Goal: Browse casually

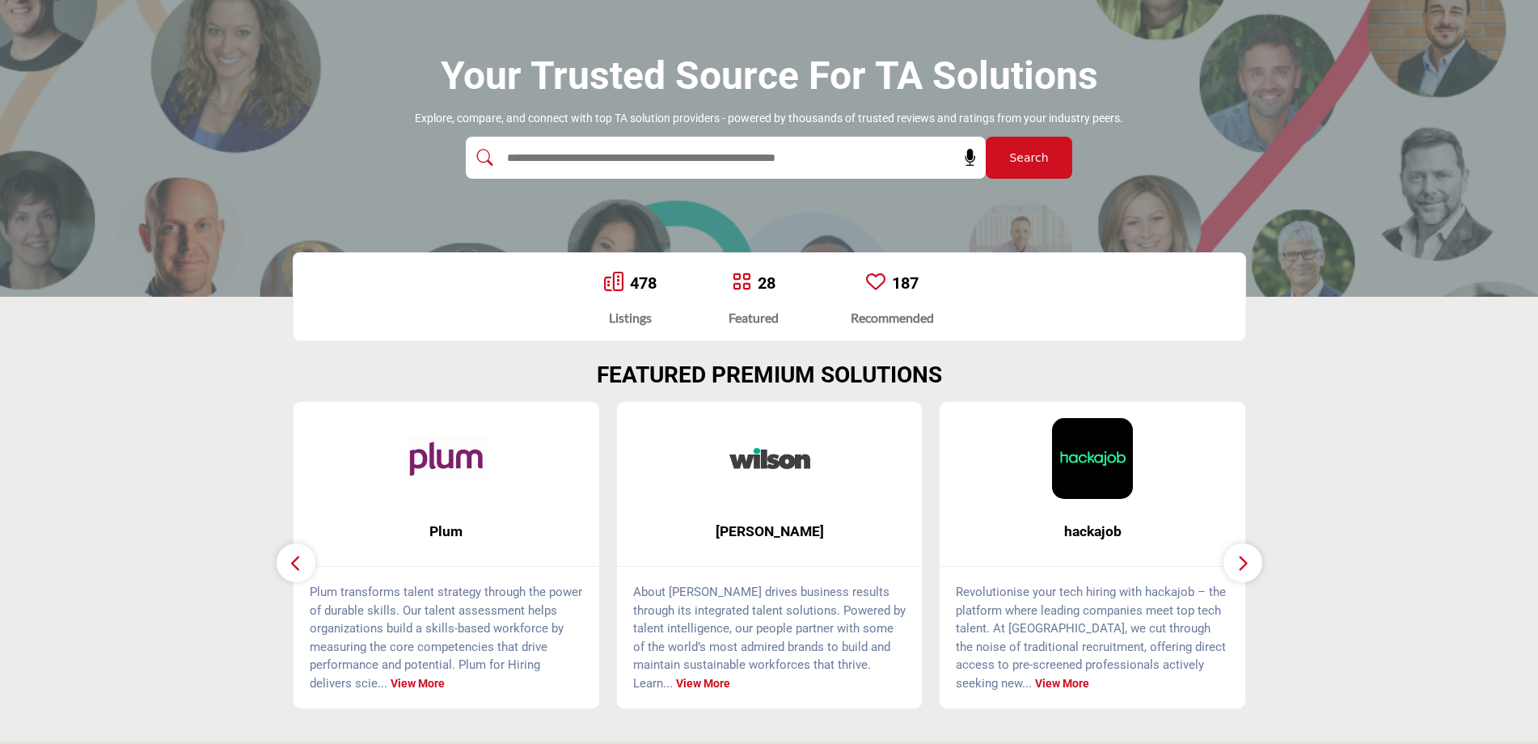
scroll to position [162, 0]
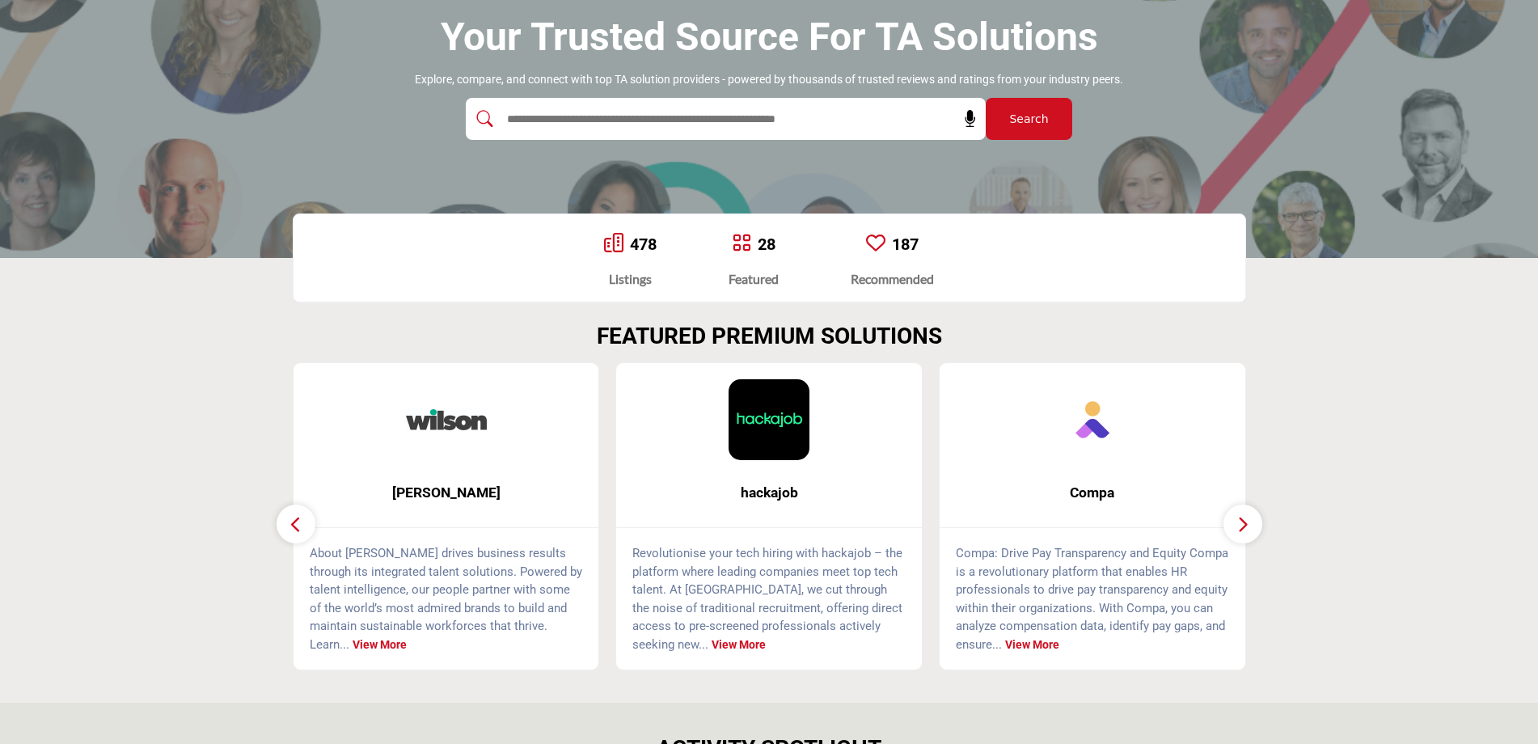
click at [1229, 525] on button "button" at bounding box center [1242, 524] width 39 height 39
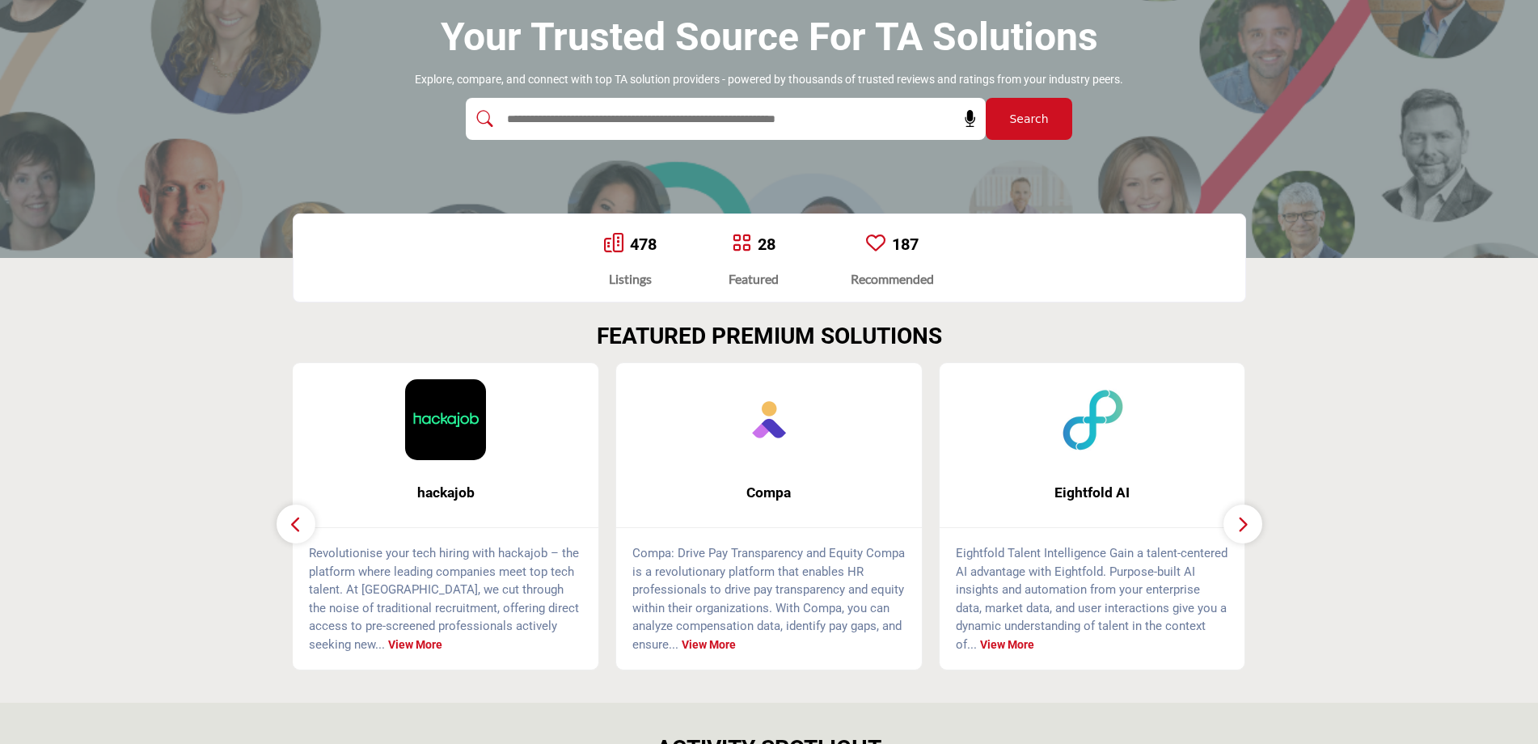
click at [1229, 525] on button "button" at bounding box center [1242, 524] width 39 height 39
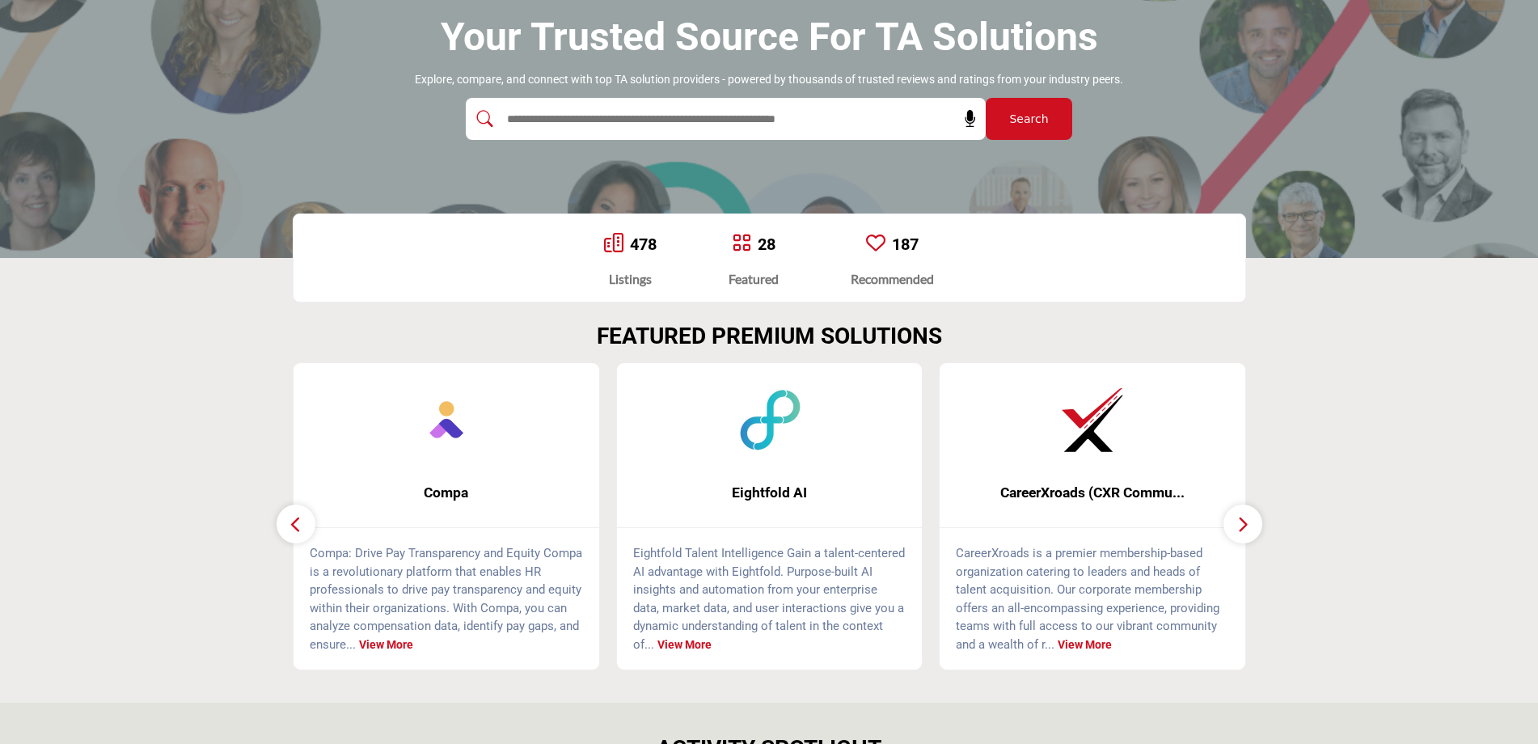
click at [1229, 525] on button "button" at bounding box center [1242, 524] width 39 height 39
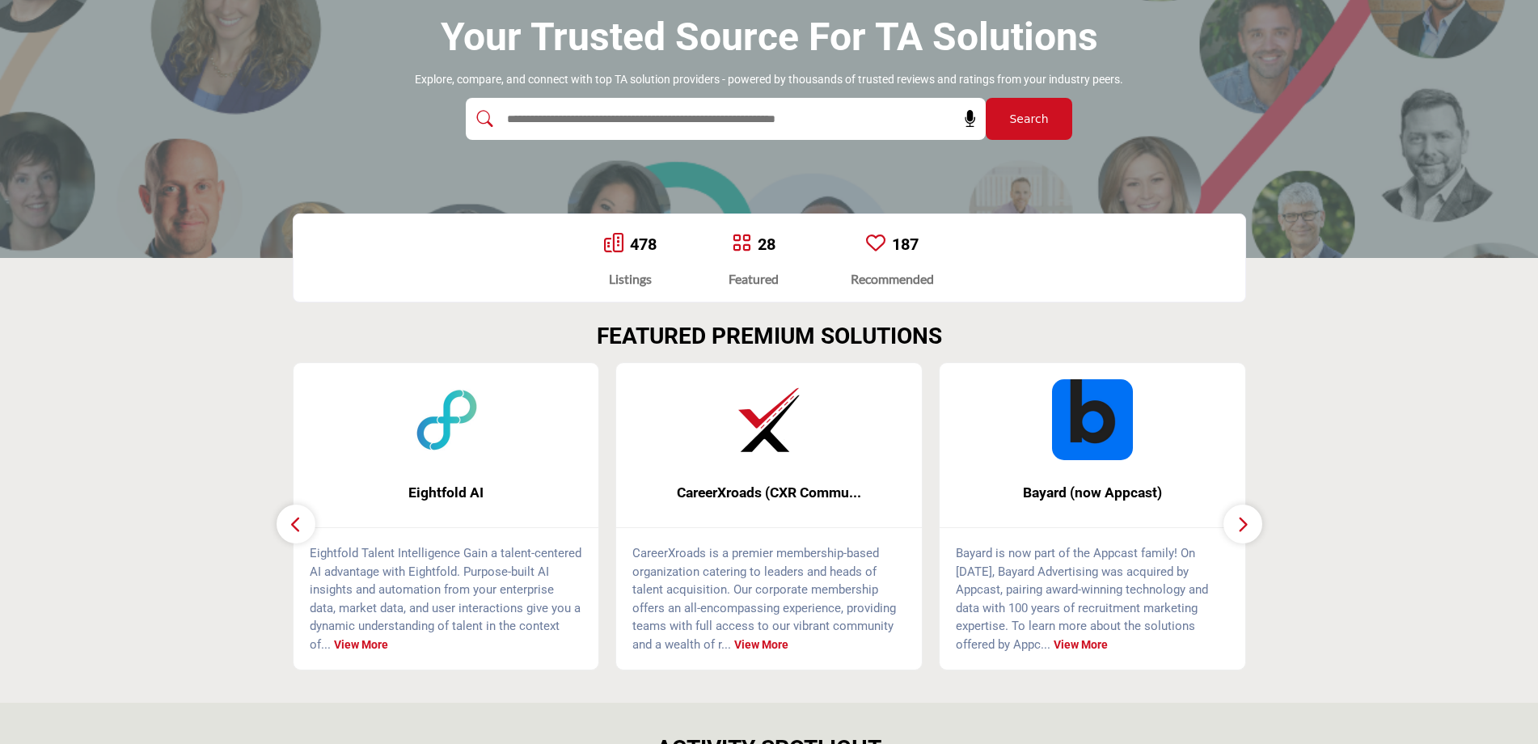
click at [1229, 525] on button "button" at bounding box center [1242, 524] width 39 height 39
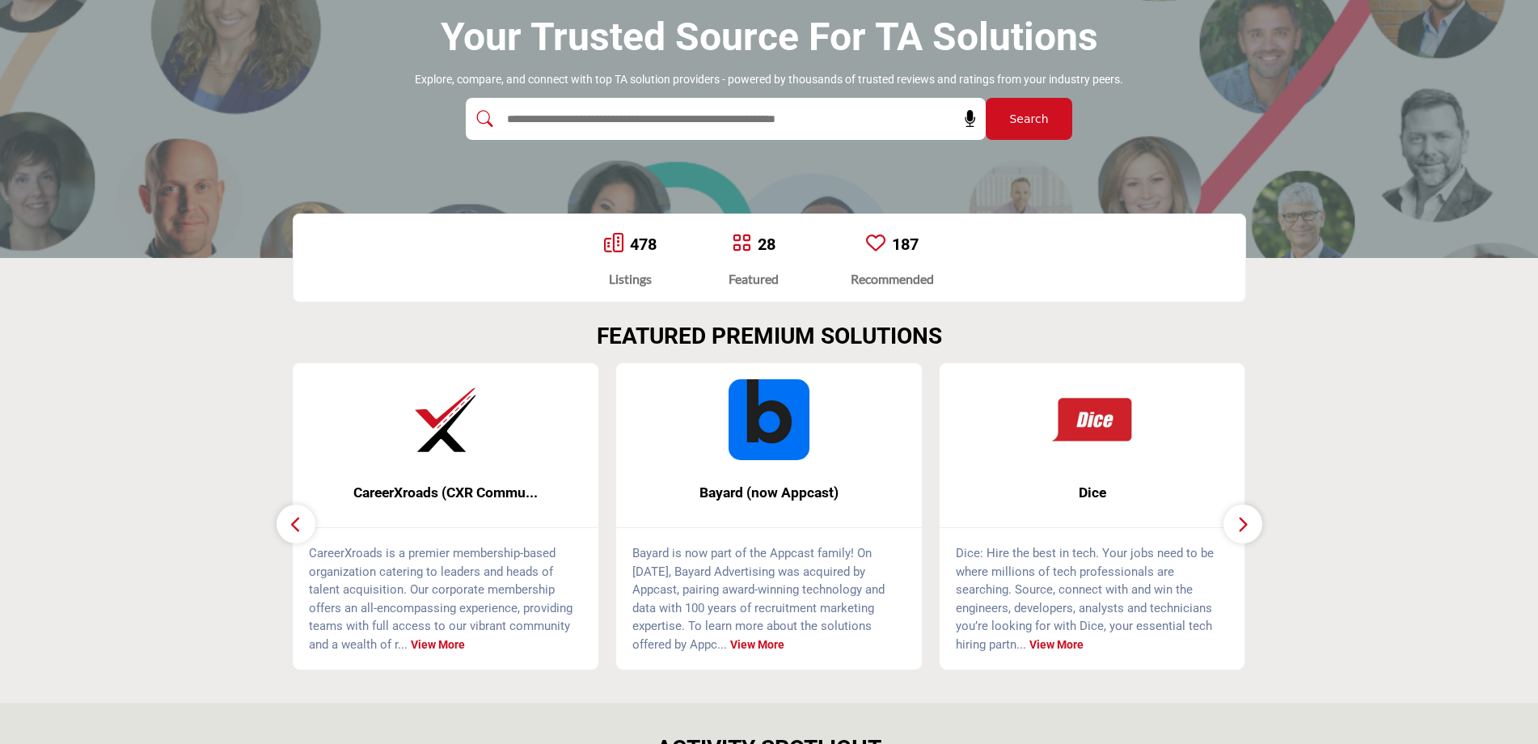
click at [1229, 525] on button "button" at bounding box center [1242, 524] width 39 height 39
click at [287, 526] on button "button" at bounding box center [296, 524] width 39 height 39
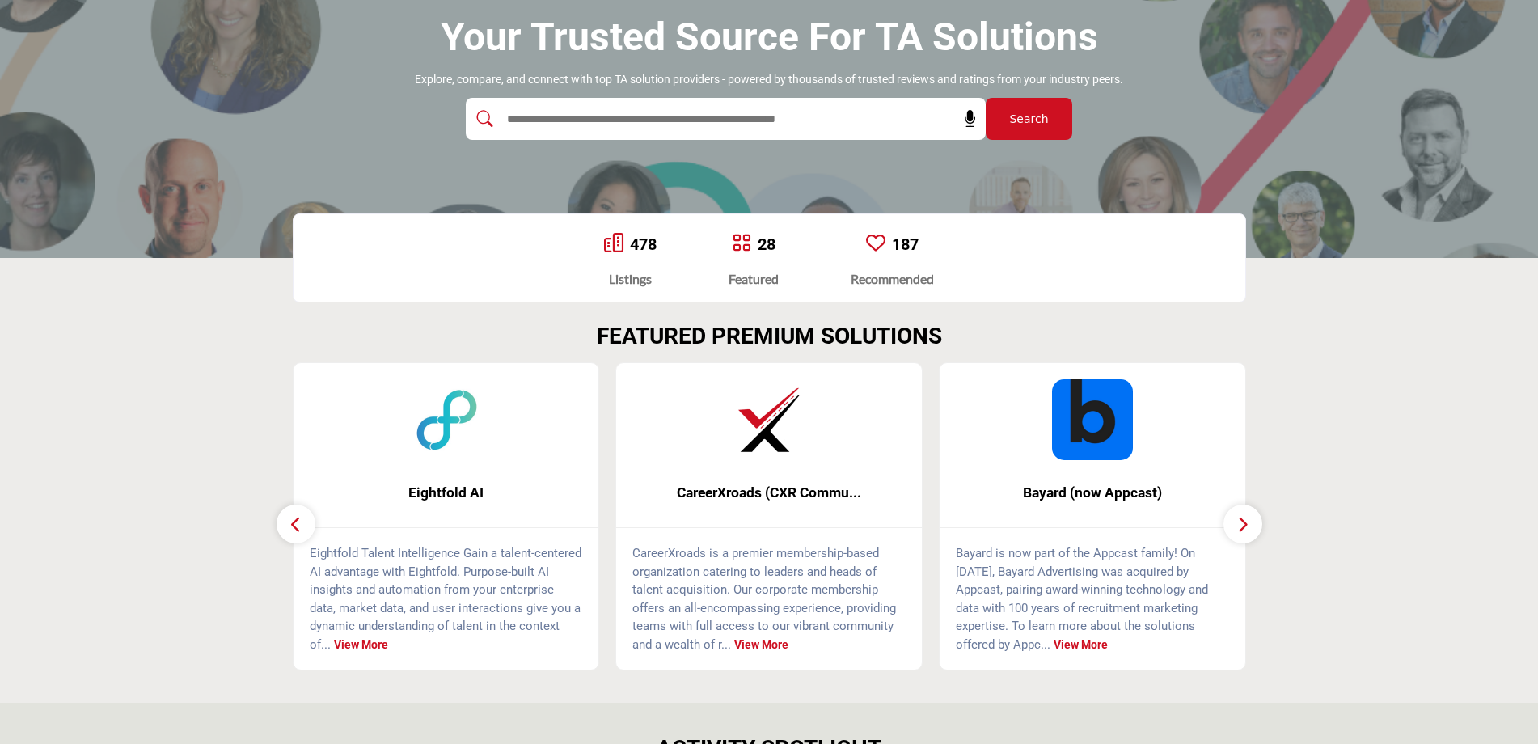
click at [287, 526] on button "button" at bounding box center [296, 524] width 39 height 39
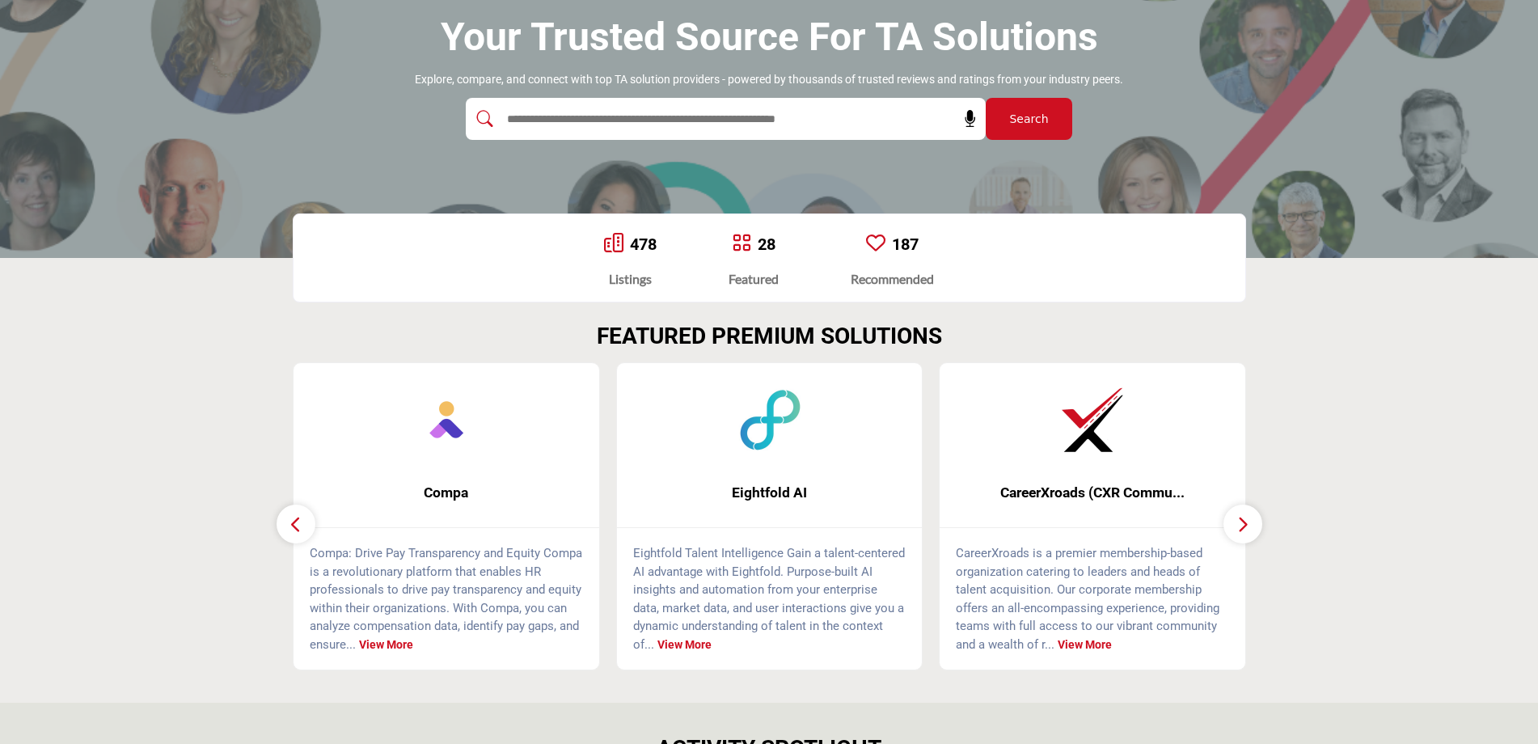
click at [287, 526] on button "button" at bounding box center [296, 524] width 39 height 39
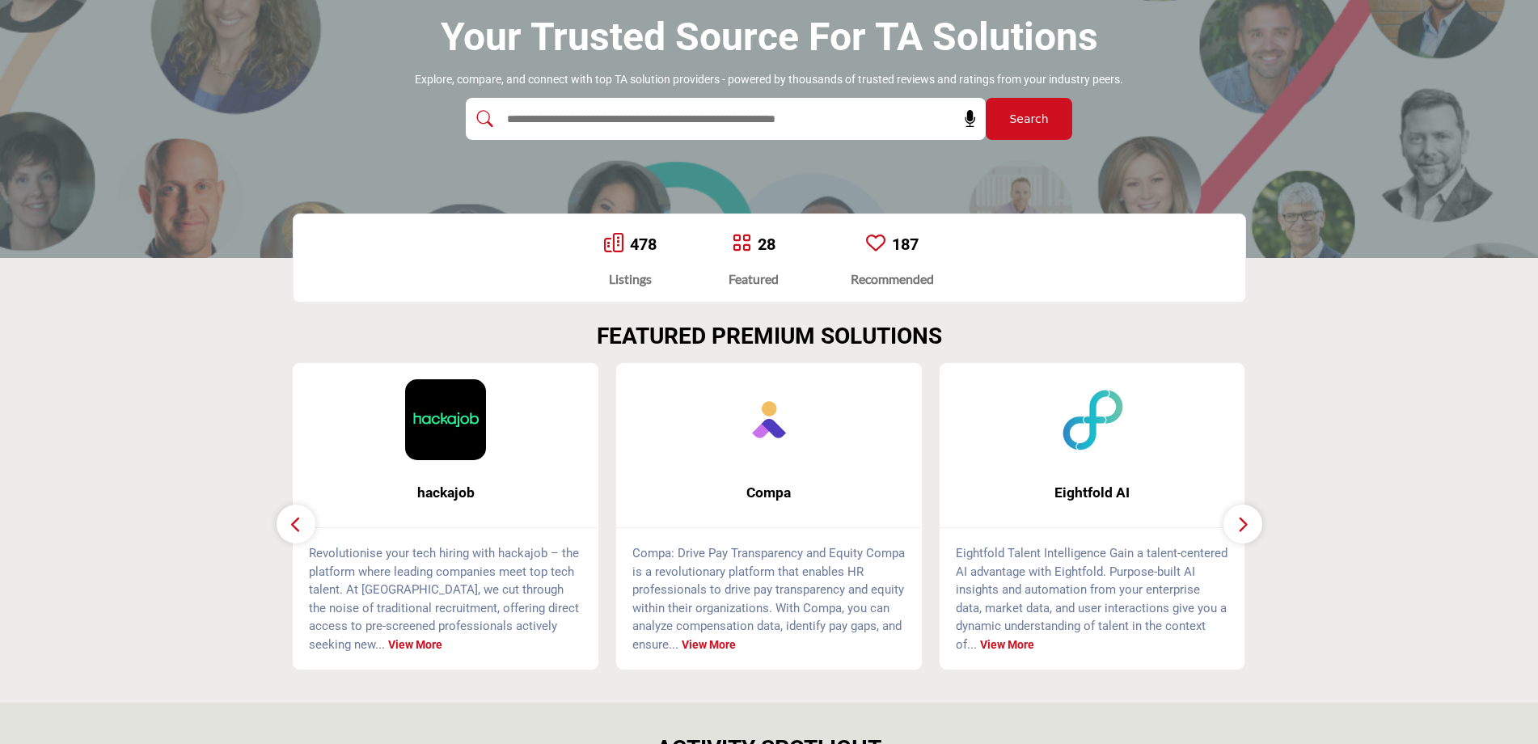
click at [287, 526] on button "button" at bounding box center [296, 524] width 39 height 39
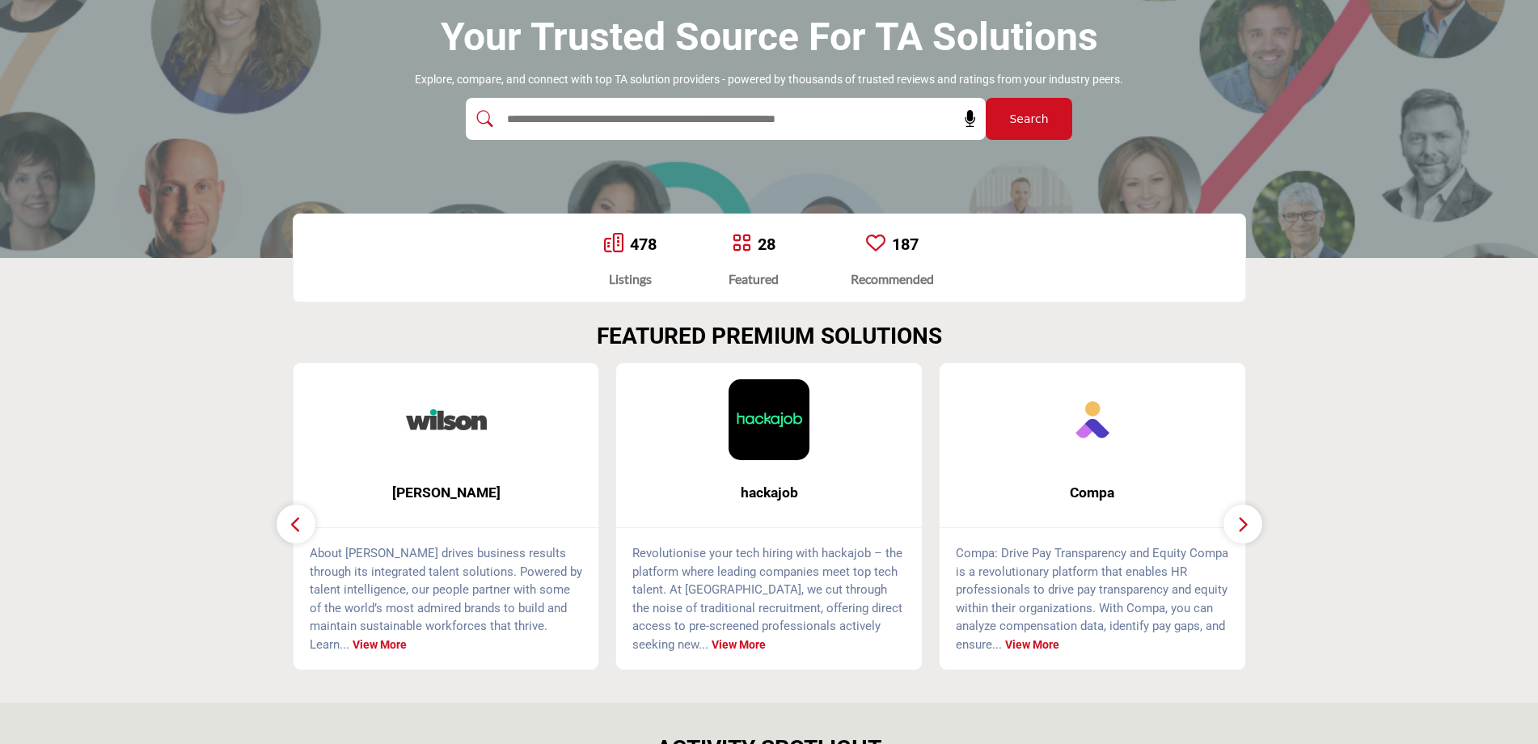
click at [287, 526] on button "button" at bounding box center [296, 524] width 39 height 39
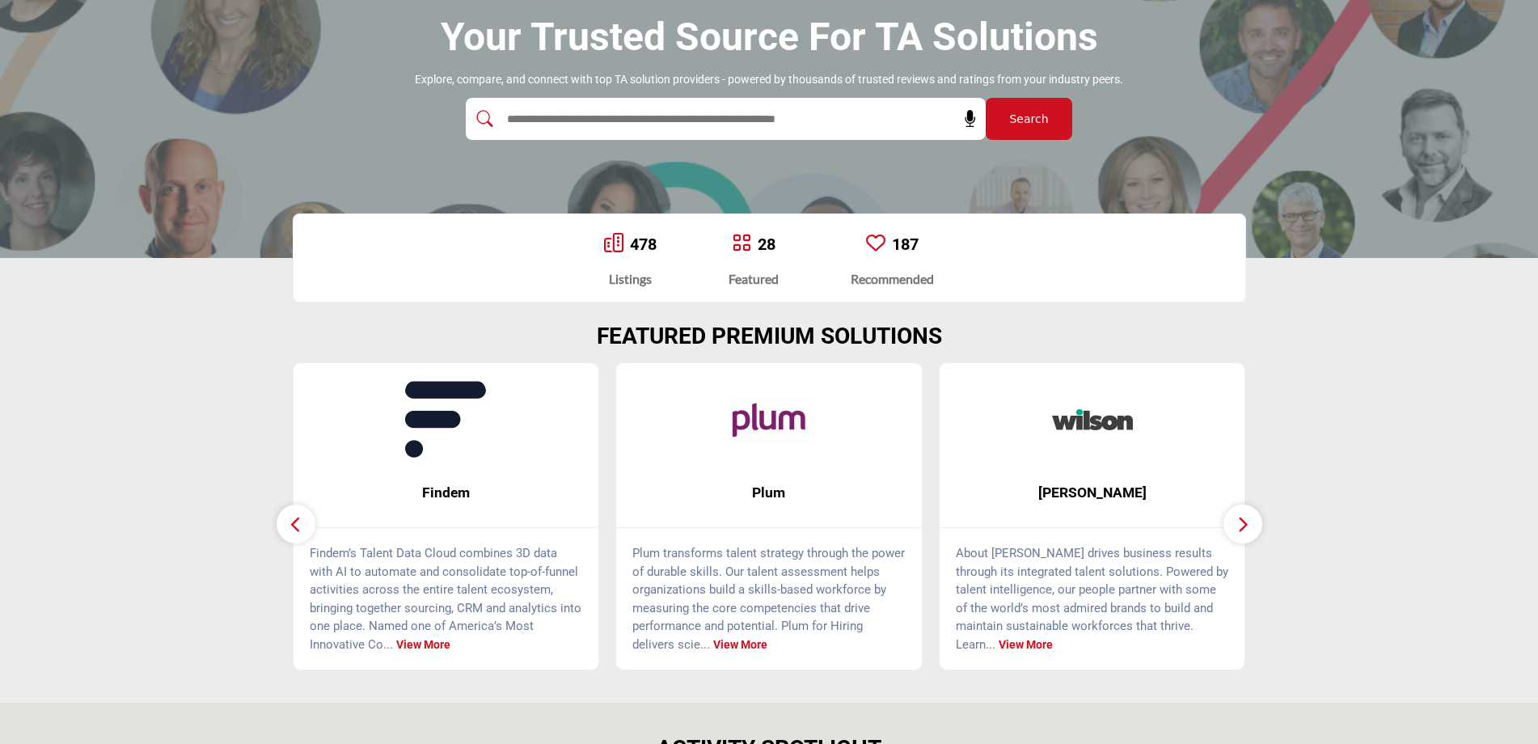
click at [287, 526] on button "button" at bounding box center [296, 524] width 39 height 39
